Goal: Use online tool/utility: Utilize a website feature to perform a specific function

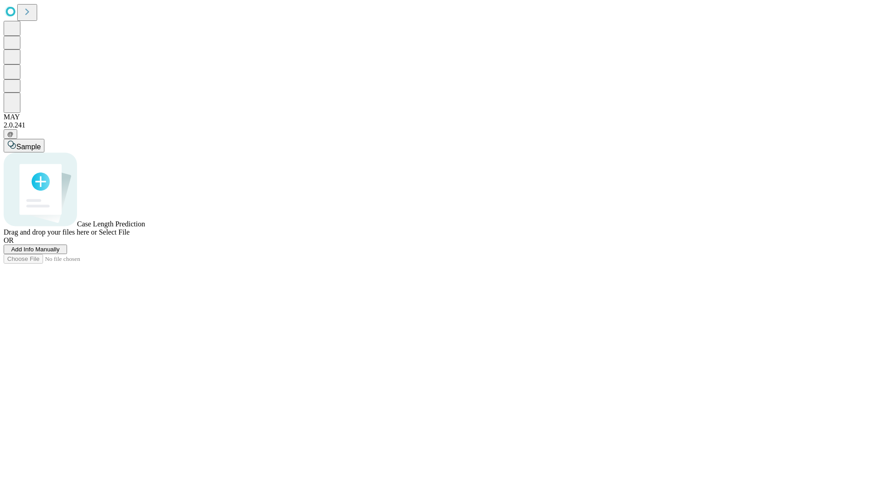
click at [60, 253] on span "Add Info Manually" at bounding box center [35, 249] width 49 height 7
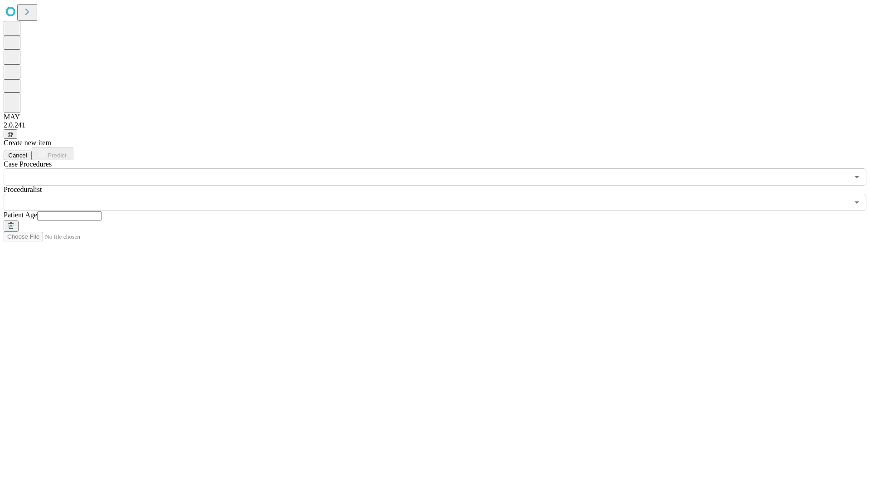
click at [102, 211] on input "text" at bounding box center [69, 215] width 64 height 9
type input "**"
click at [442, 194] on input "text" at bounding box center [427, 202] width 846 height 17
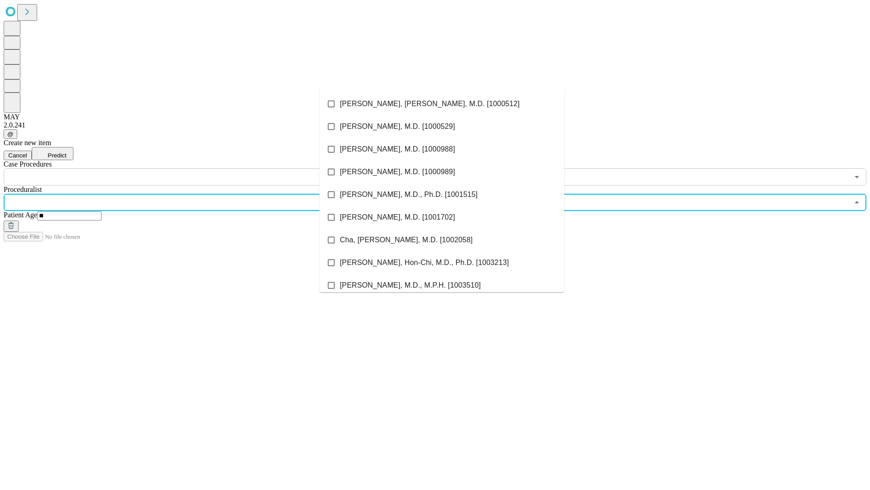
click at [442, 104] on li "[PERSON_NAME], [PERSON_NAME], M.D. [1000512]" at bounding box center [442, 103] width 245 height 23
click at [190, 168] on input "text" at bounding box center [427, 176] width 846 height 17
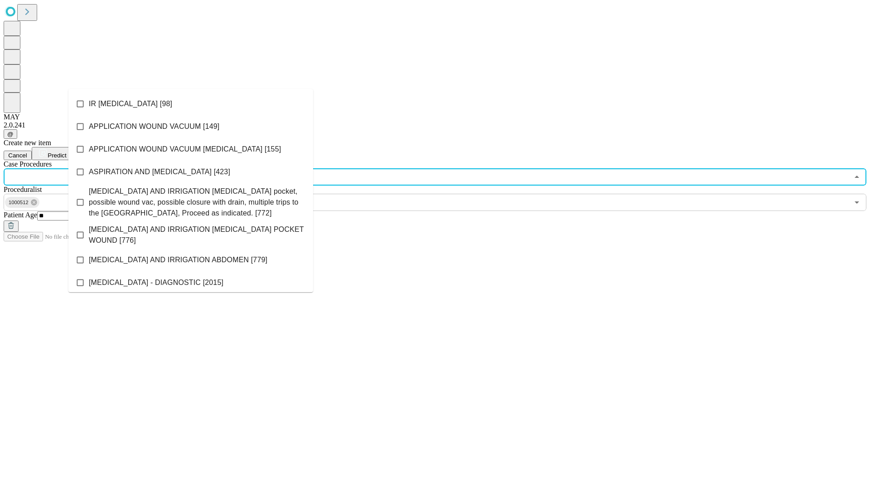
click at [191, 104] on li "IR [MEDICAL_DATA] [98]" at bounding box center [190, 103] width 245 height 23
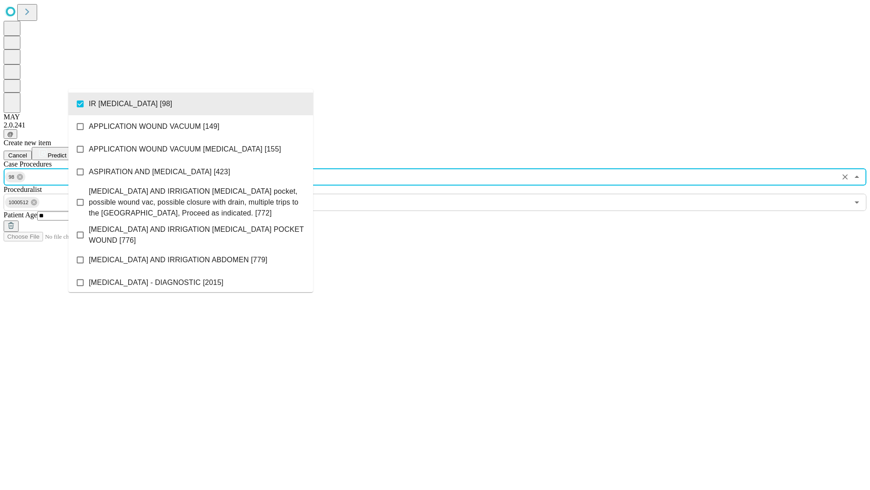
click at [66, 152] on span "Predict" at bounding box center [57, 155] width 19 height 7
